Goal: Task Accomplishment & Management: Use online tool/utility

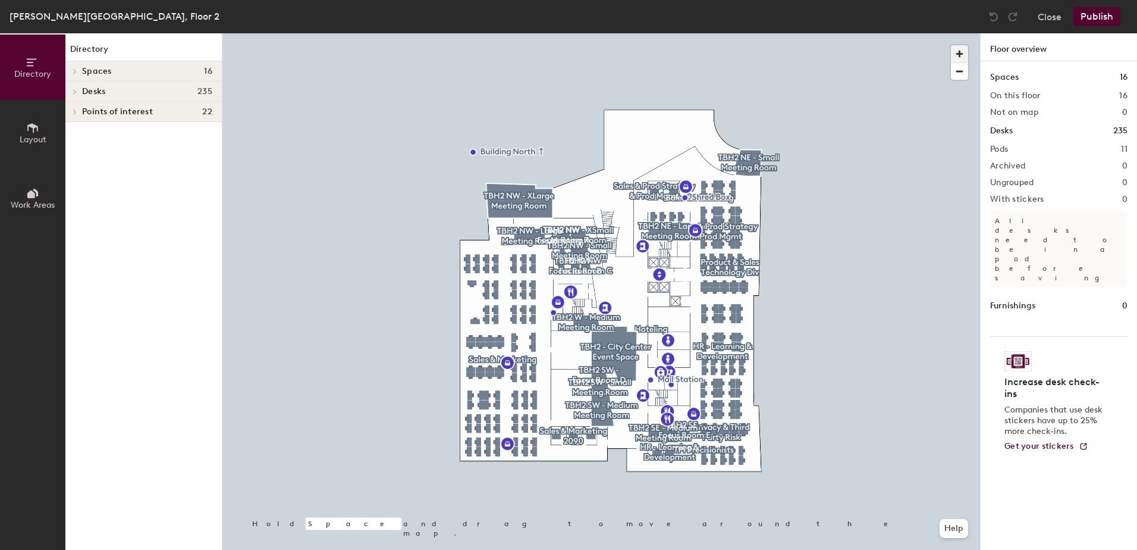
click at [959, 53] on span "button" at bounding box center [959, 53] width 17 height 17
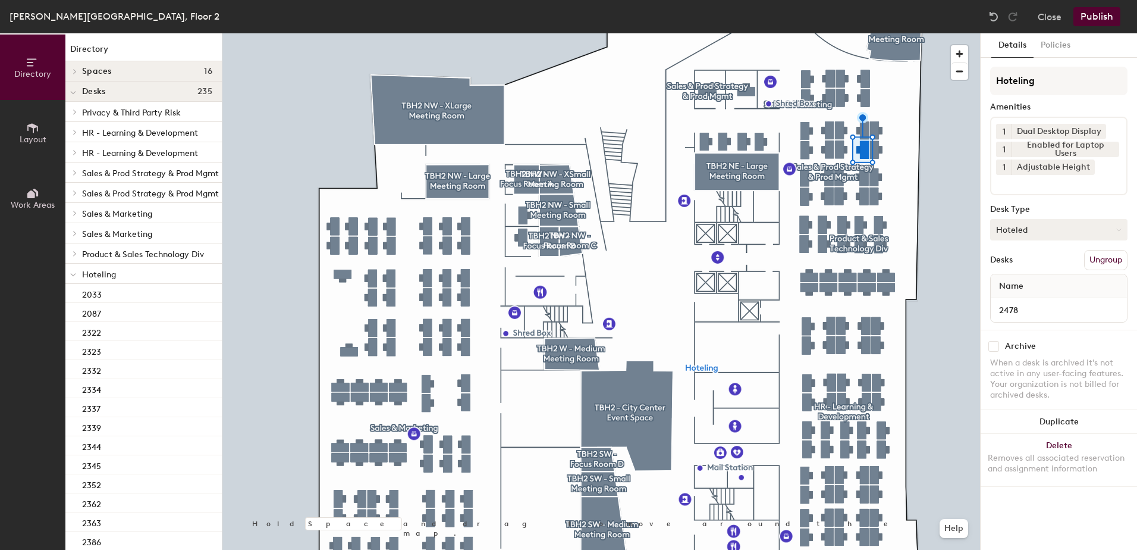
click at [1016, 233] on button "Hoteled" at bounding box center [1058, 229] width 137 height 21
click at [1011, 263] on div "Assigned" at bounding box center [1050, 267] width 119 height 18
click at [1114, 259] on button "Ungroup" at bounding box center [1105, 260] width 43 height 20
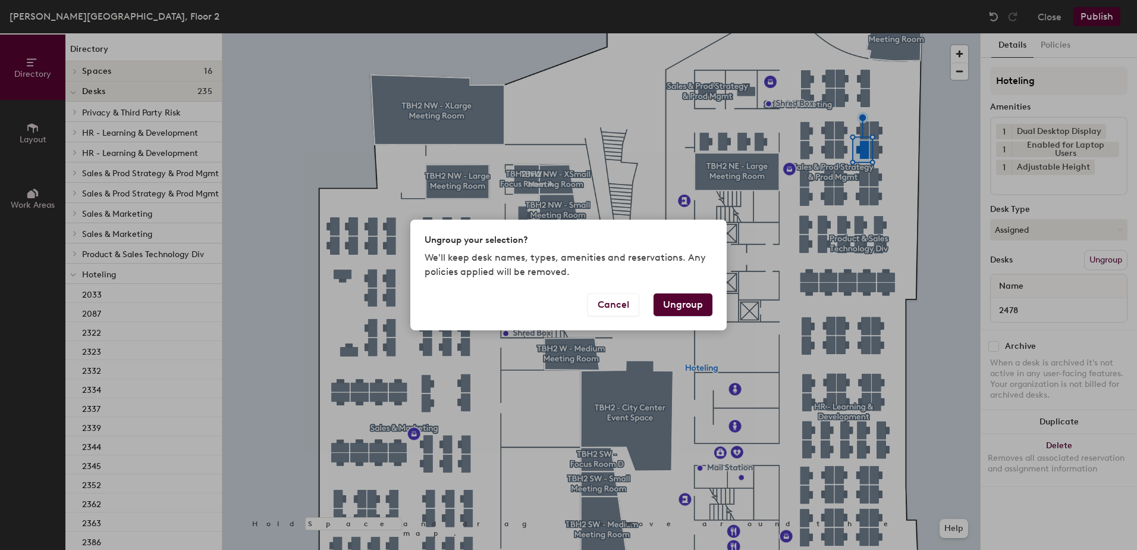
click at [691, 302] on button "Ungroup" at bounding box center [683, 304] width 59 height 23
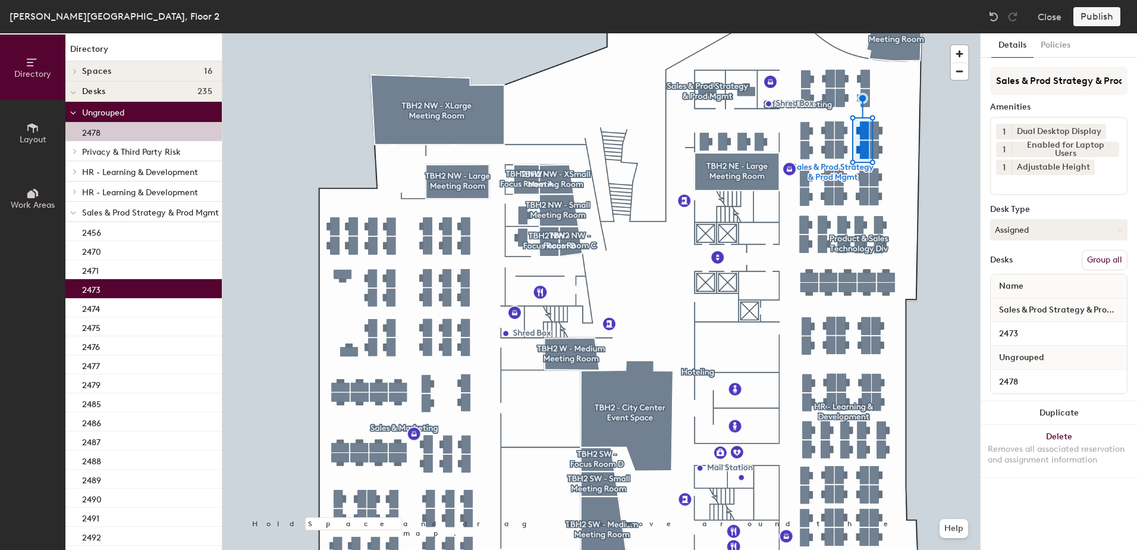
click at [1088, 256] on button "Group all" at bounding box center [1105, 260] width 46 height 20
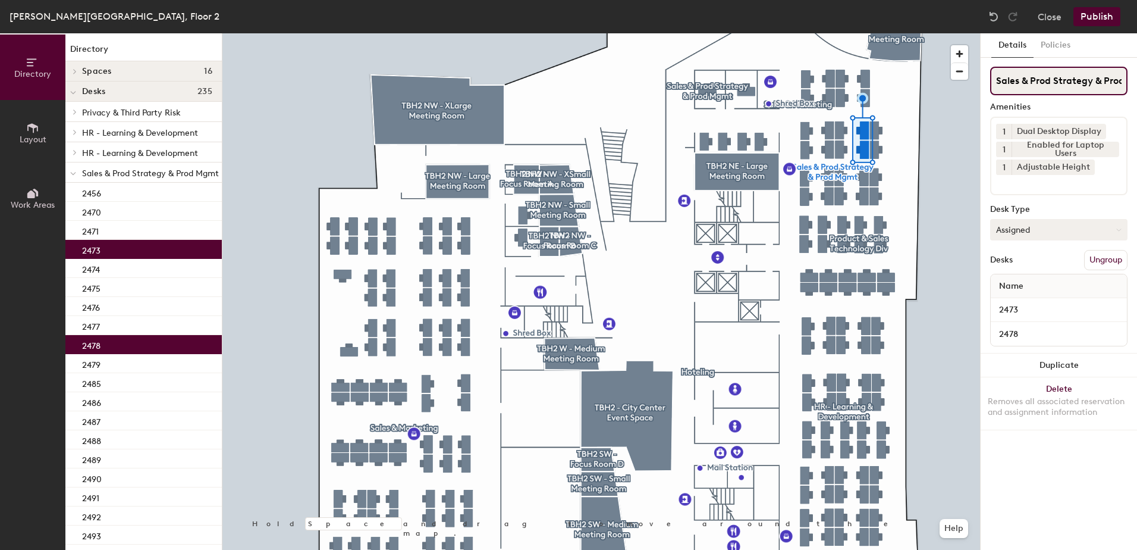
scroll to position [0, 32]
click at [1090, 13] on button "Publish" at bounding box center [1096, 16] width 47 height 19
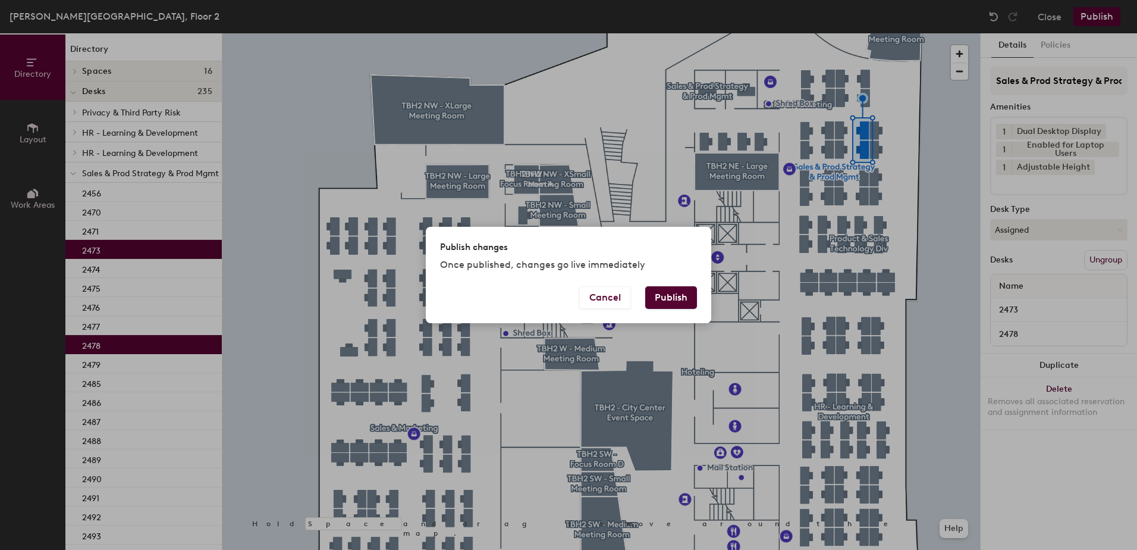
click at [663, 305] on button "Publish" at bounding box center [671, 297] width 52 height 23
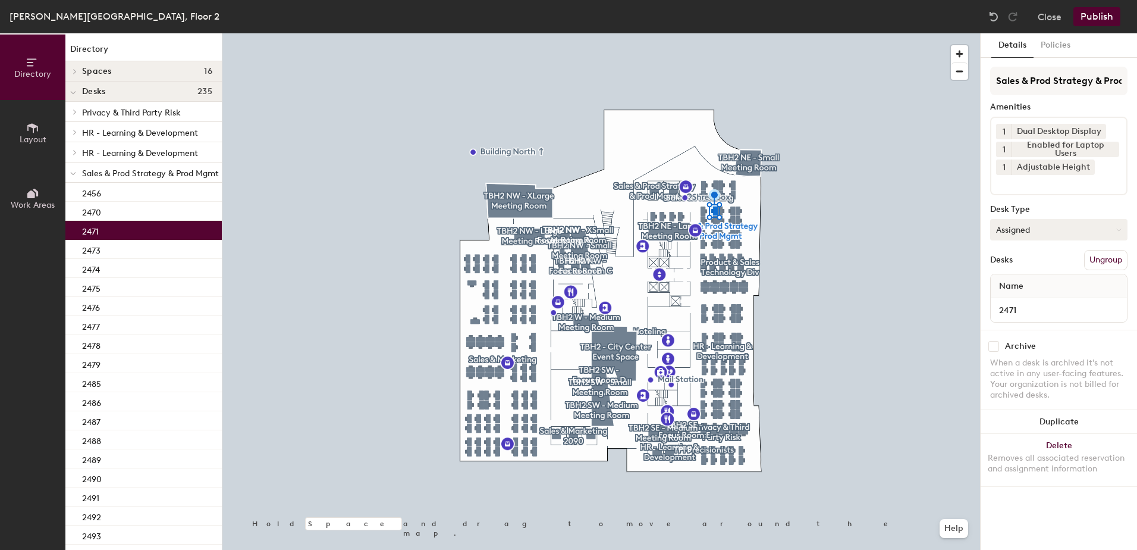
click at [1016, 234] on button "Assigned" at bounding box center [1058, 229] width 137 height 21
click at [1065, 299] on div "Hoteled" at bounding box center [1050, 302] width 119 height 18
click at [1095, 266] on button "Ungroup" at bounding box center [1105, 260] width 43 height 20
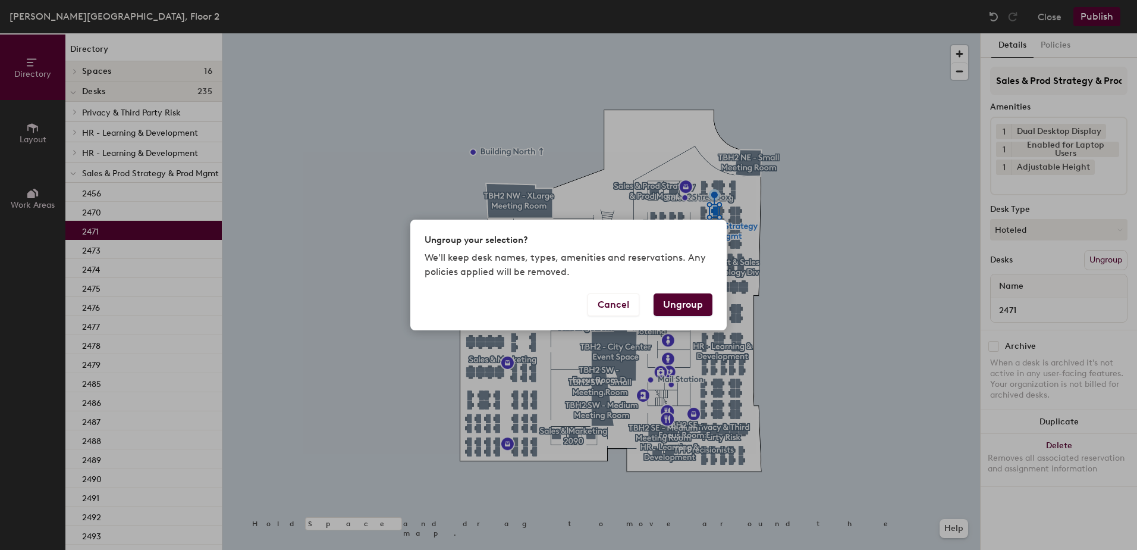
click at [685, 297] on button "Ungroup" at bounding box center [683, 304] width 59 height 23
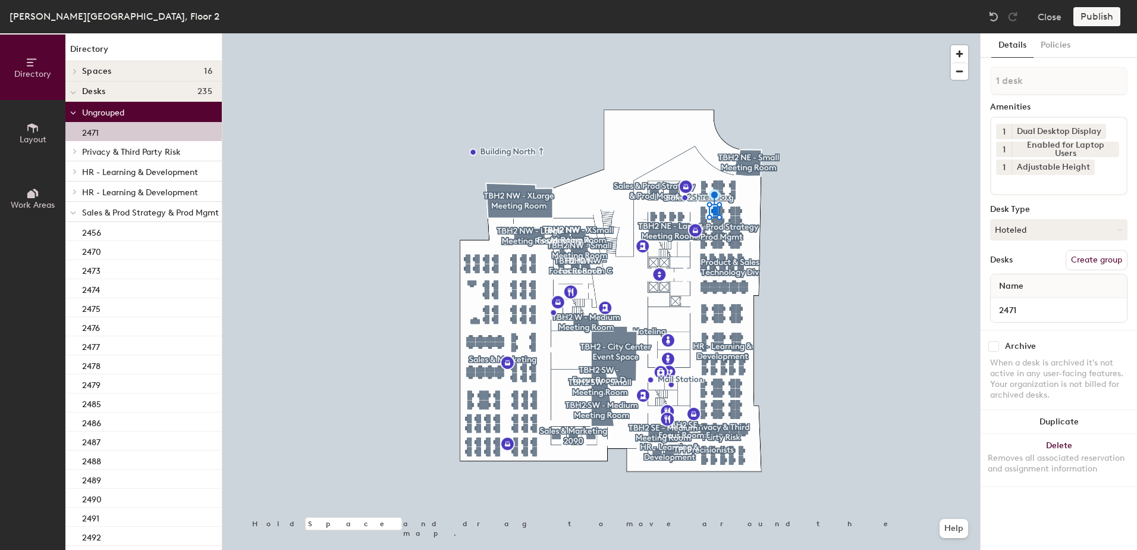
click at [72, 215] on span at bounding box center [73, 213] width 6 height 10
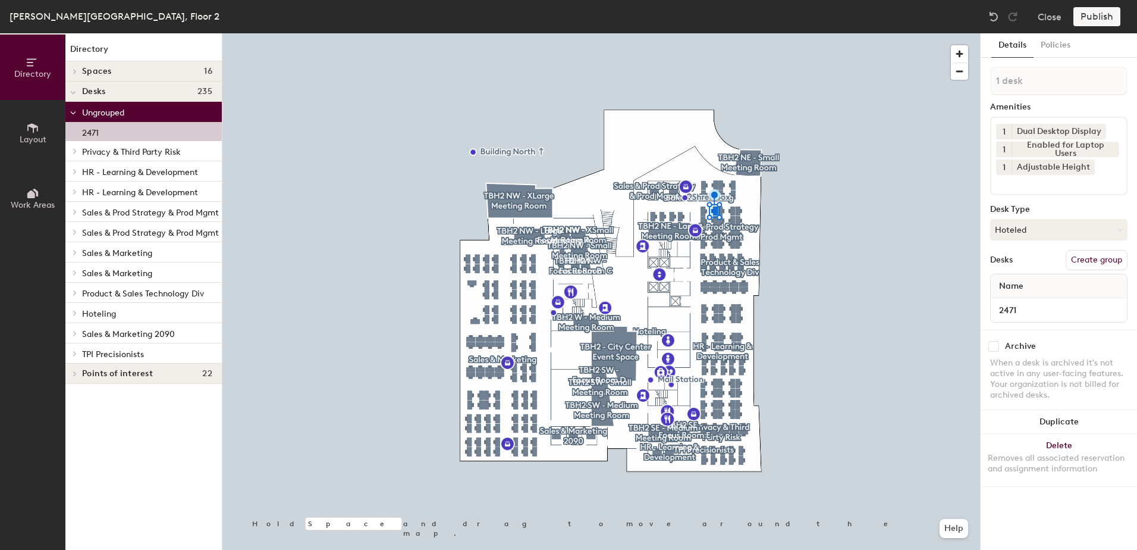
click at [75, 309] on div at bounding box center [72, 313] width 15 height 20
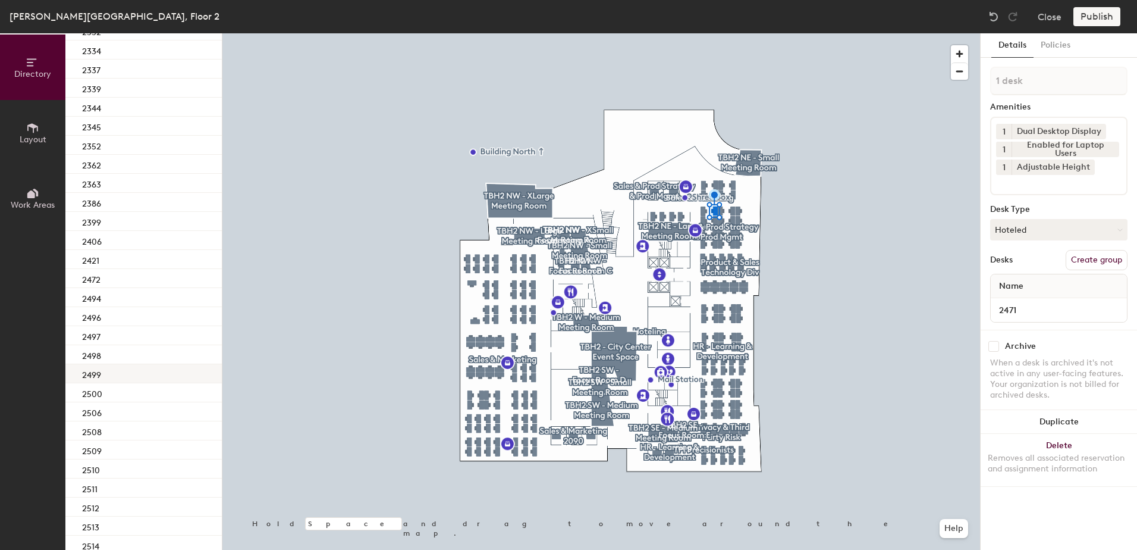
scroll to position [374, 0]
click at [112, 284] on div "2472" at bounding box center [143, 281] width 156 height 19
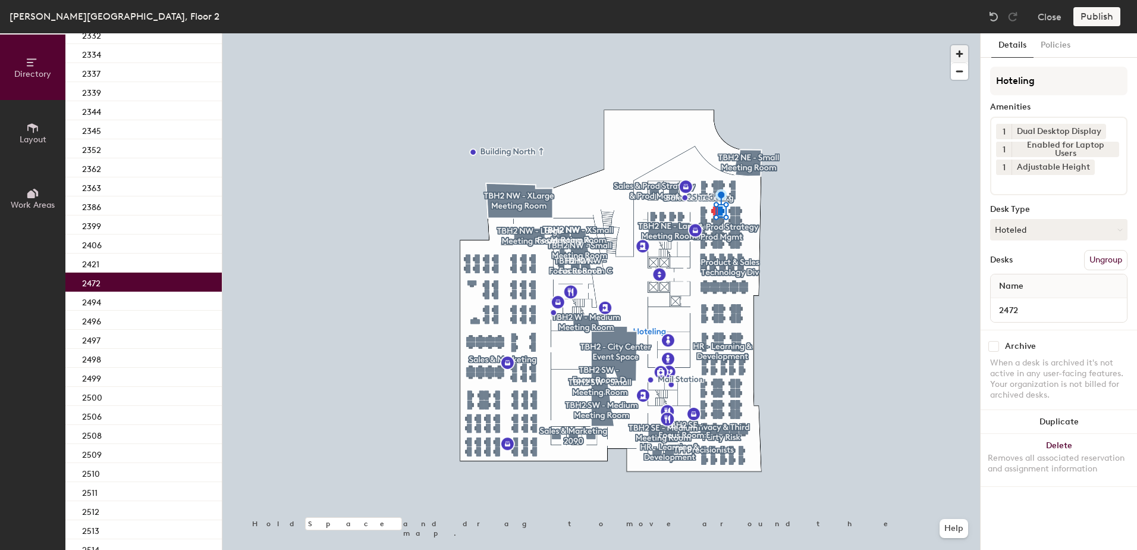
click at [963, 59] on span "button" at bounding box center [959, 53] width 17 height 17
click at [963, 52] on span "button" at bounding box center [959, 53] width 17 height 17
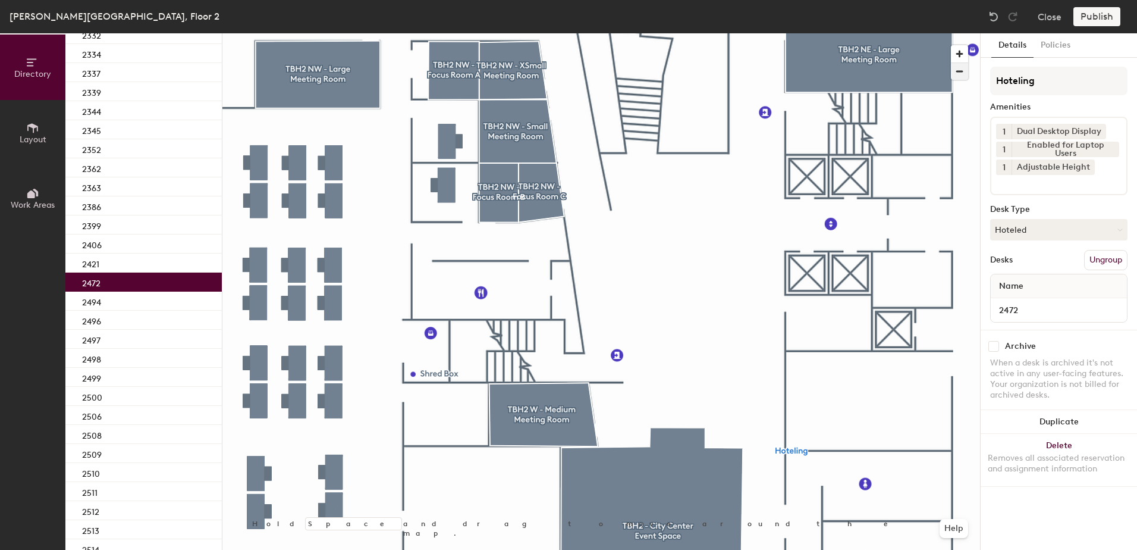
click at [958, 72] on span "button" at bounding box center [959, 71] width 17 height 17
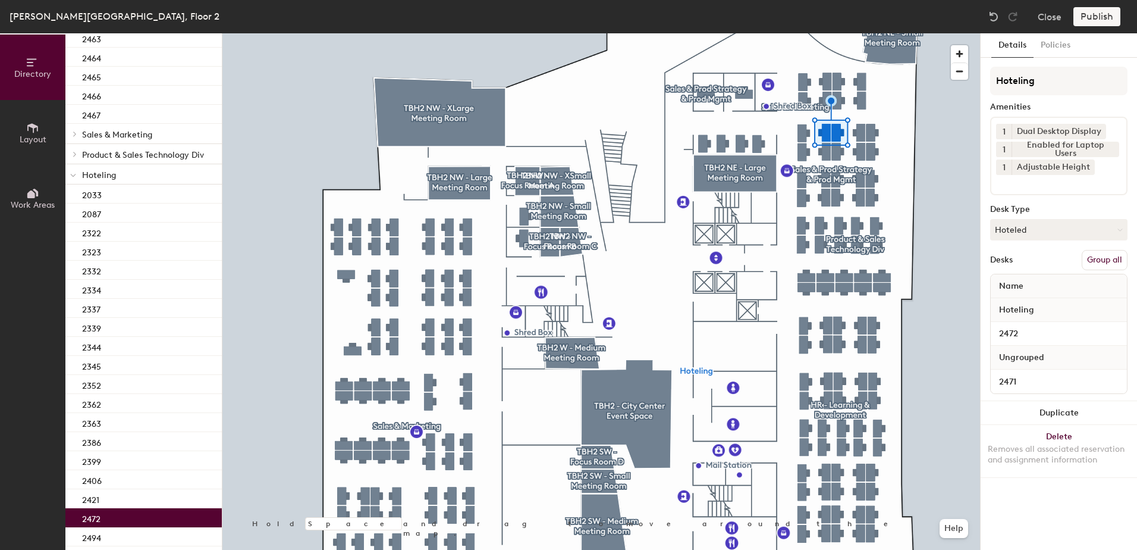
scroll to position [341, 0]
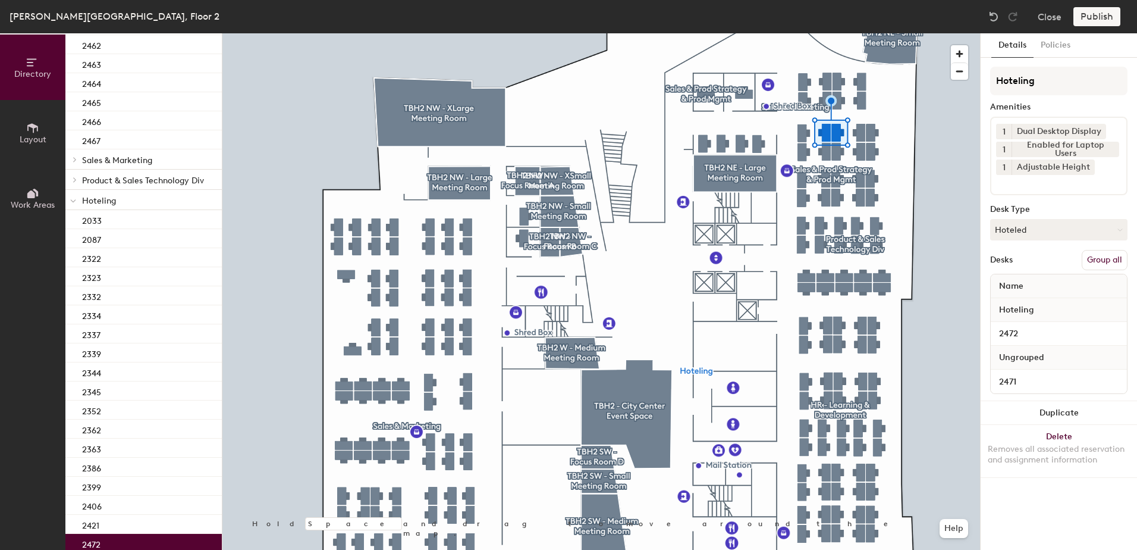
click at [1103, 263] on button "Group all" at bounding box center [1105, 260] width 46 height 20
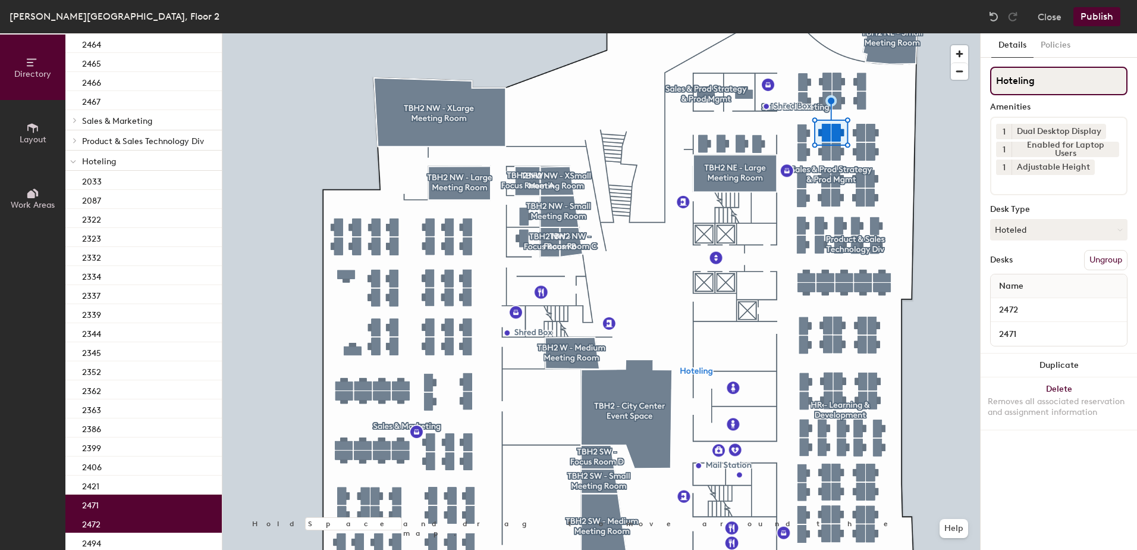
scroll to position [302, 0]
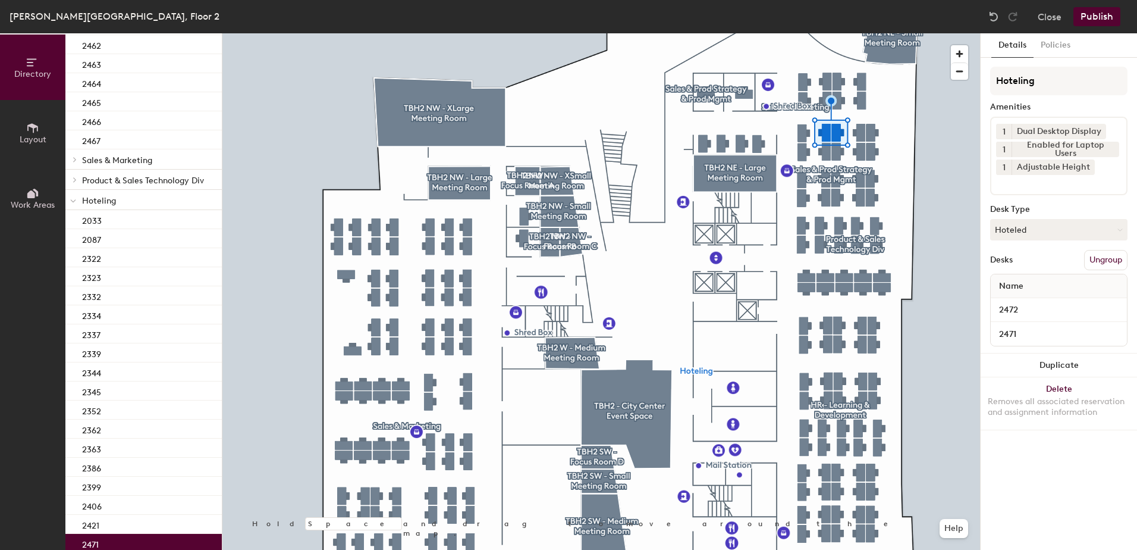
click at [1101, 26] on button "Publish" at bounding box center [1096, 16] width 47 height 19
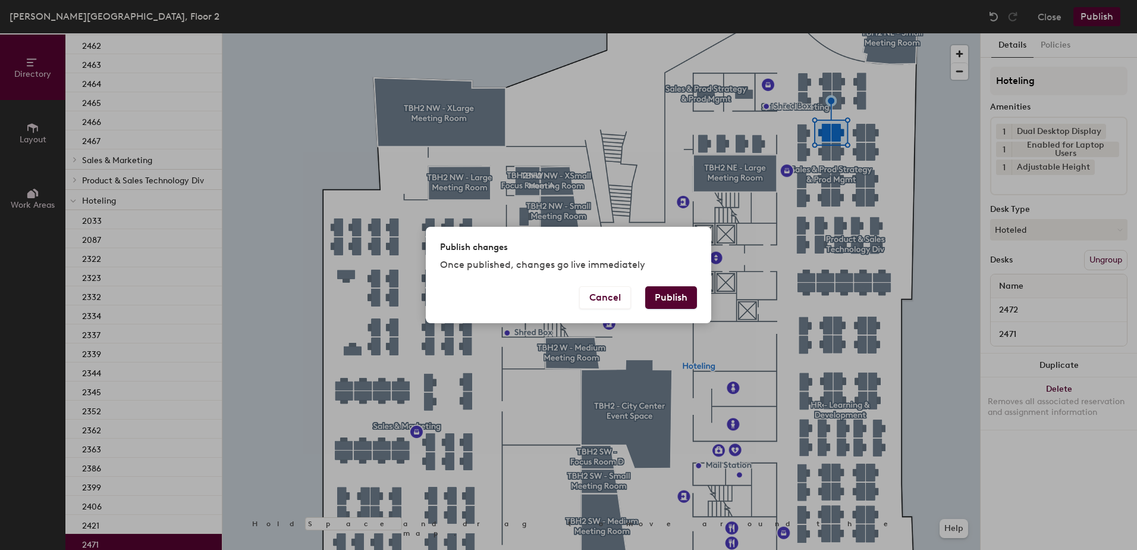
click at [664, 288] on div "Publish changes Once published, changes go live immediately Cancel Publish" at bounding box center [568, 275] width 285 height 96
click at [664, 288] on button "Publish" at bounding box center [671, 297] width 52 height 23
